Goal: Check status: Check status

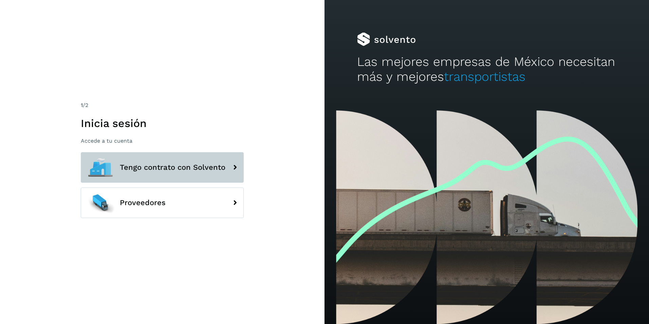
click at [168, 170] on span "Tengo contrato con Solvento" at bounding box center [173, 167] width 106 height 8
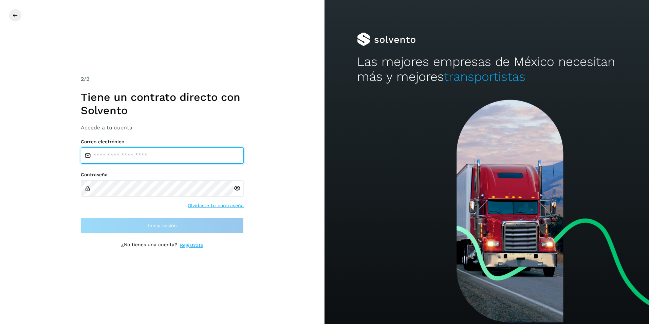
click at [140, 161] on input "email" at bounding box center [162, 155] width 163 height 16
type input "**********"
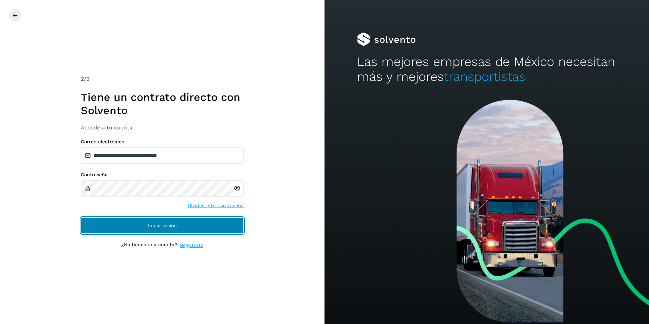
click at [145, 226] on button "Inicia sesión" at bounding box center [162, 225] width 163 height 16
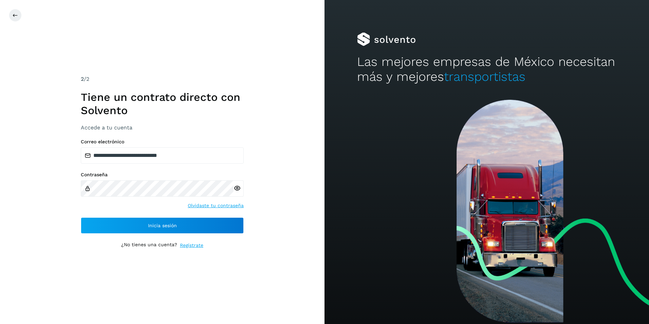
click at [236, 190] on icon at bounding box center [237, 188] width 7 height 7
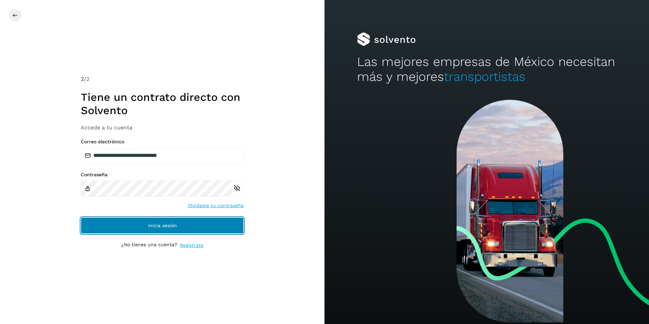
click at [151, 228] on button "Inicia sesión" at bounding box center [162, 225] width 163 height 16
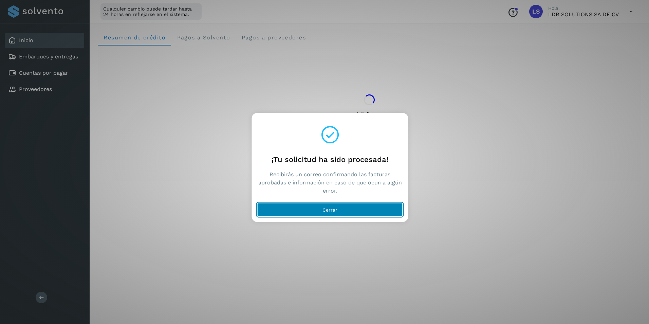
click at [334, 207] on span "Cerrar" at bounding box center [330, 209] width 15 height 5
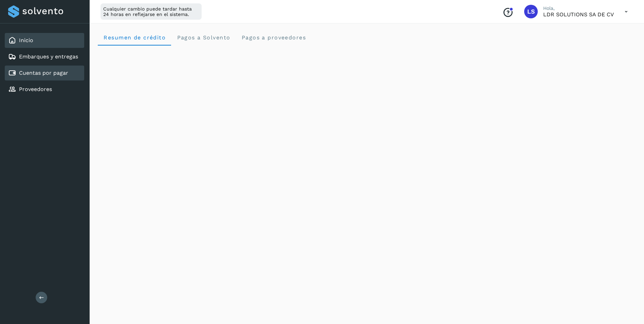
click at [57, 75] on link "Cuentas por pagar" at bounding box center [43, 73] width 49 height 6
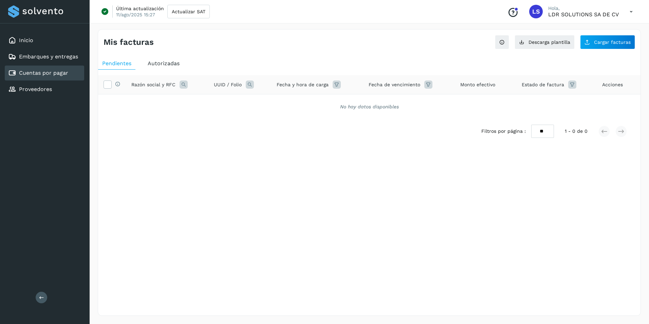
click at [170, 65] on span "Autorizadas" at bounding box center [164, 63] width 32 height 6
